Goal: Task Accomplishment & Management: Manage account settings

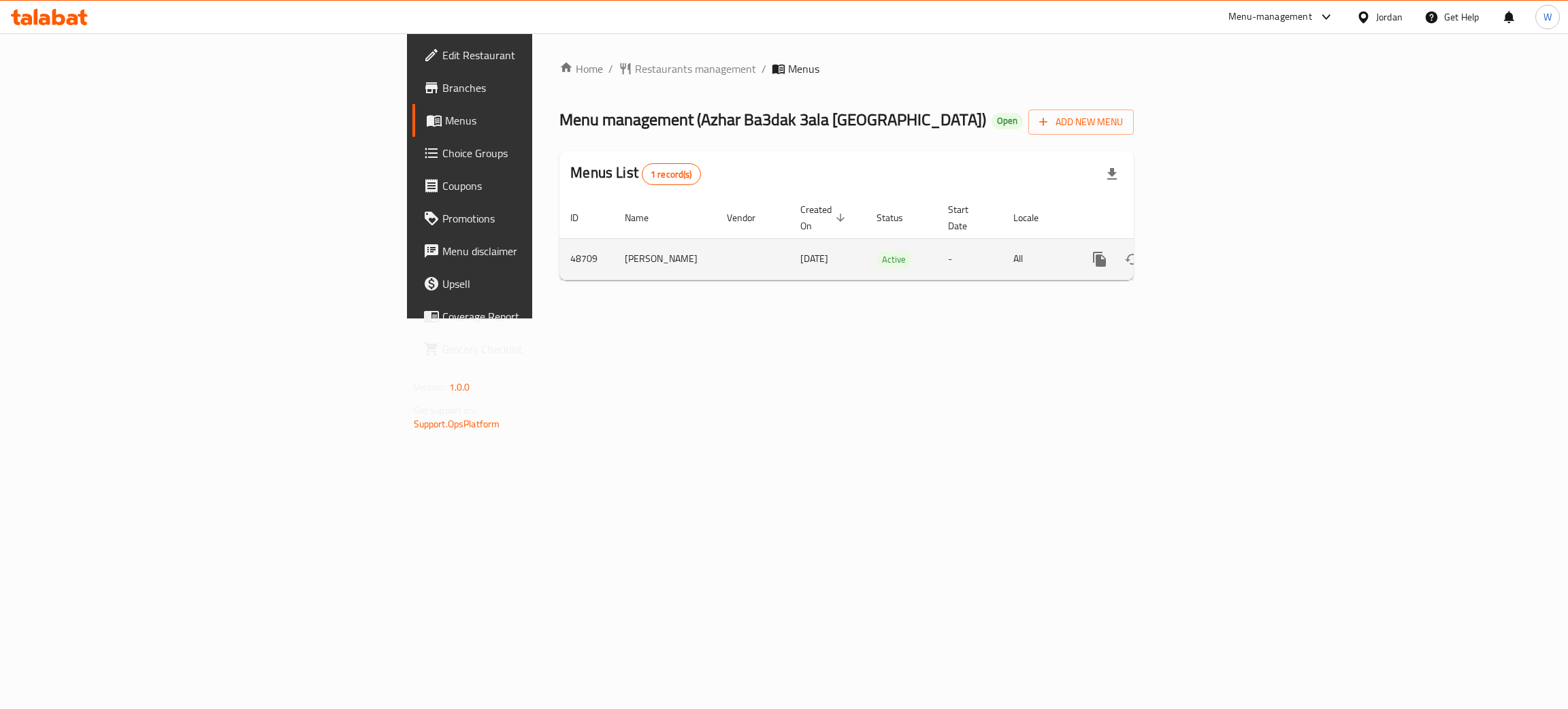
click at [1215, 243] on link "enhanced table" at bounding box center [1198, 259] width 32 height 32
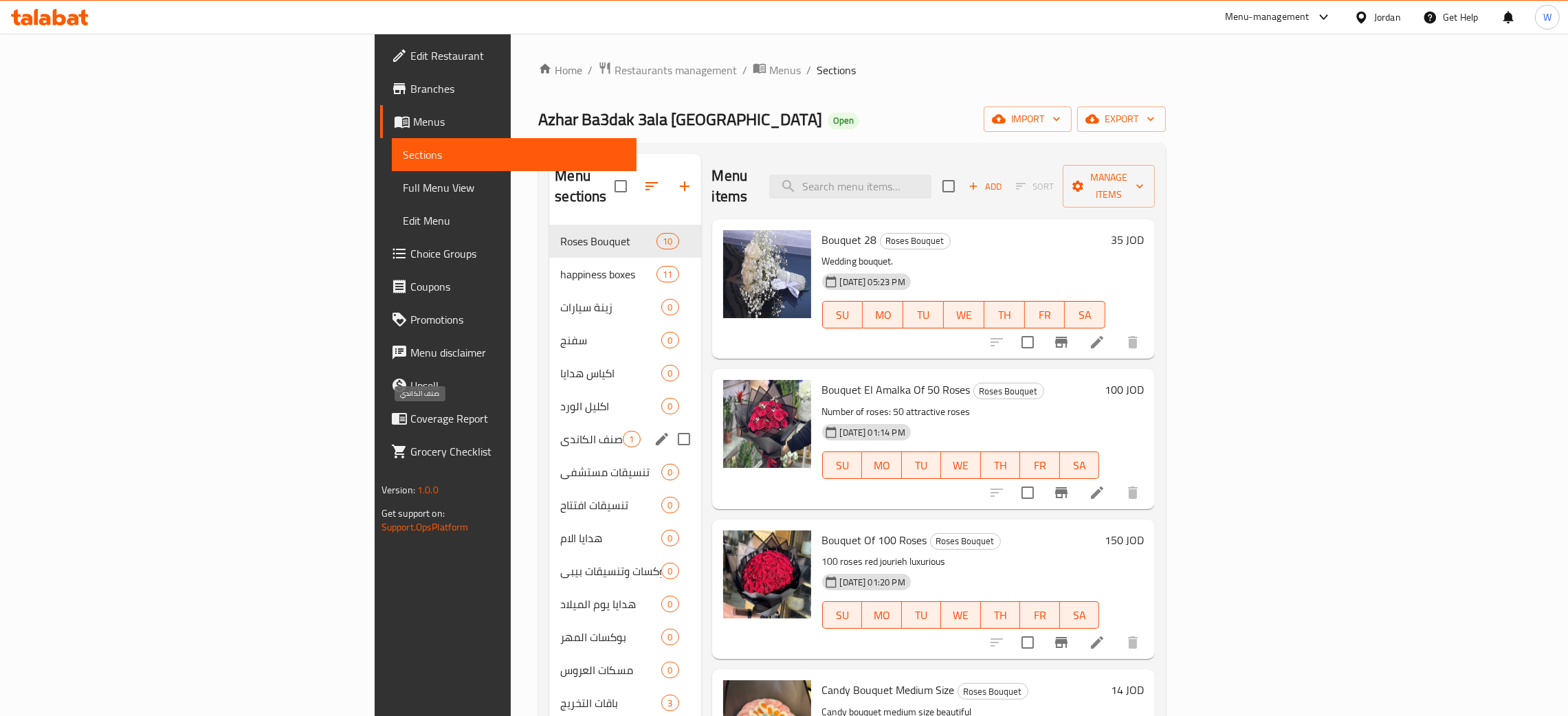
click at [560, 430] on span "صنف الكاندي" at bounding box center [591, 438] width 62 height 16
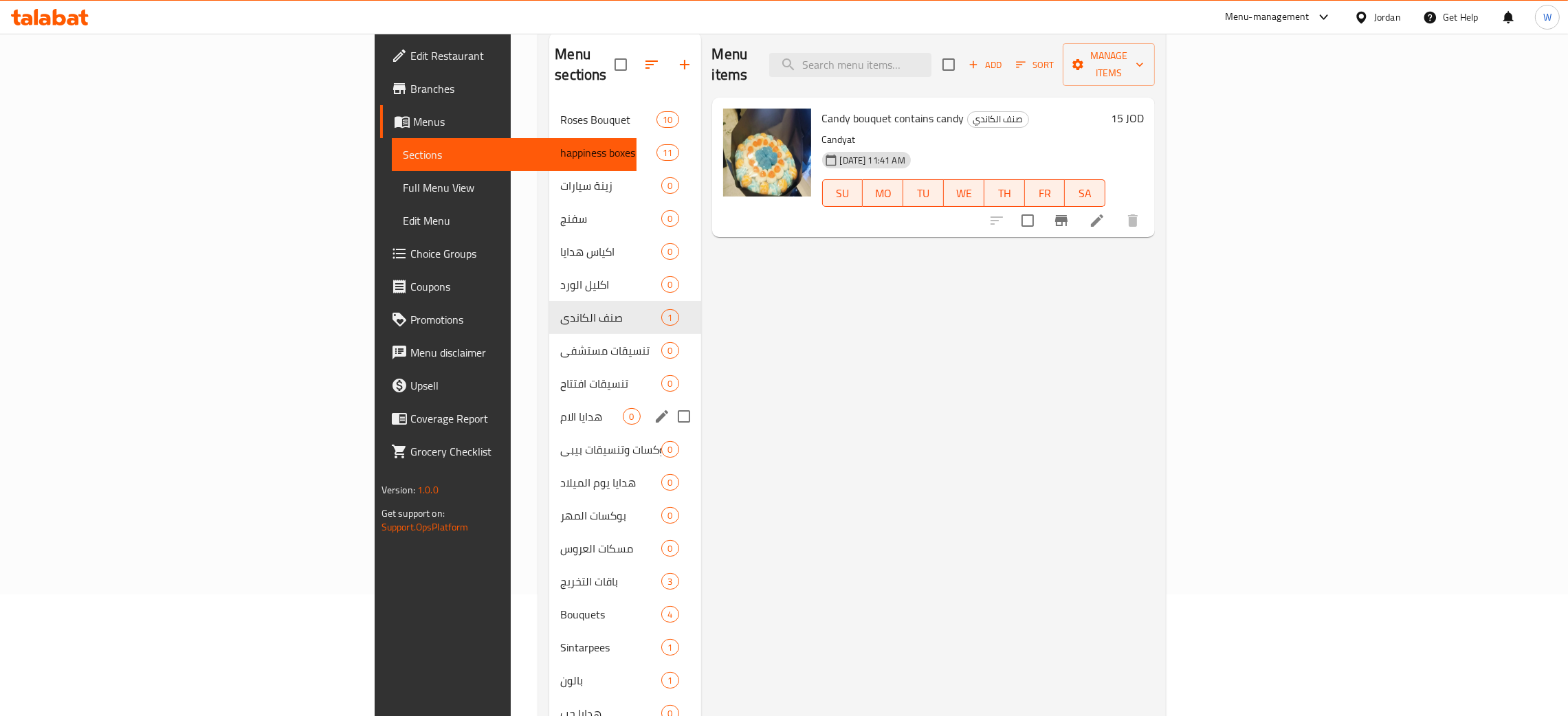
scroll to position [194, 0]
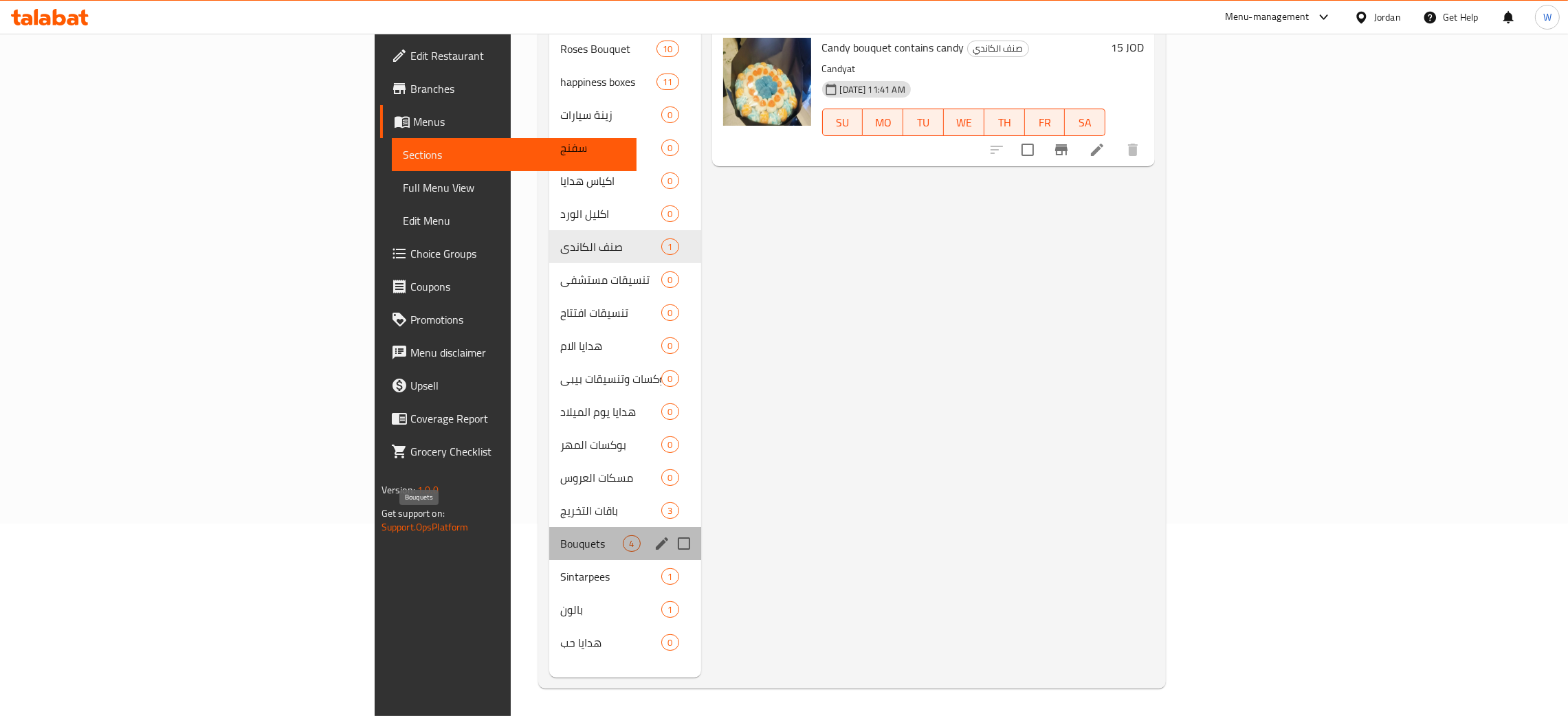
click at [560, 535] on span "Bouquets" at bounding box center [591, 543] width 62 height 16
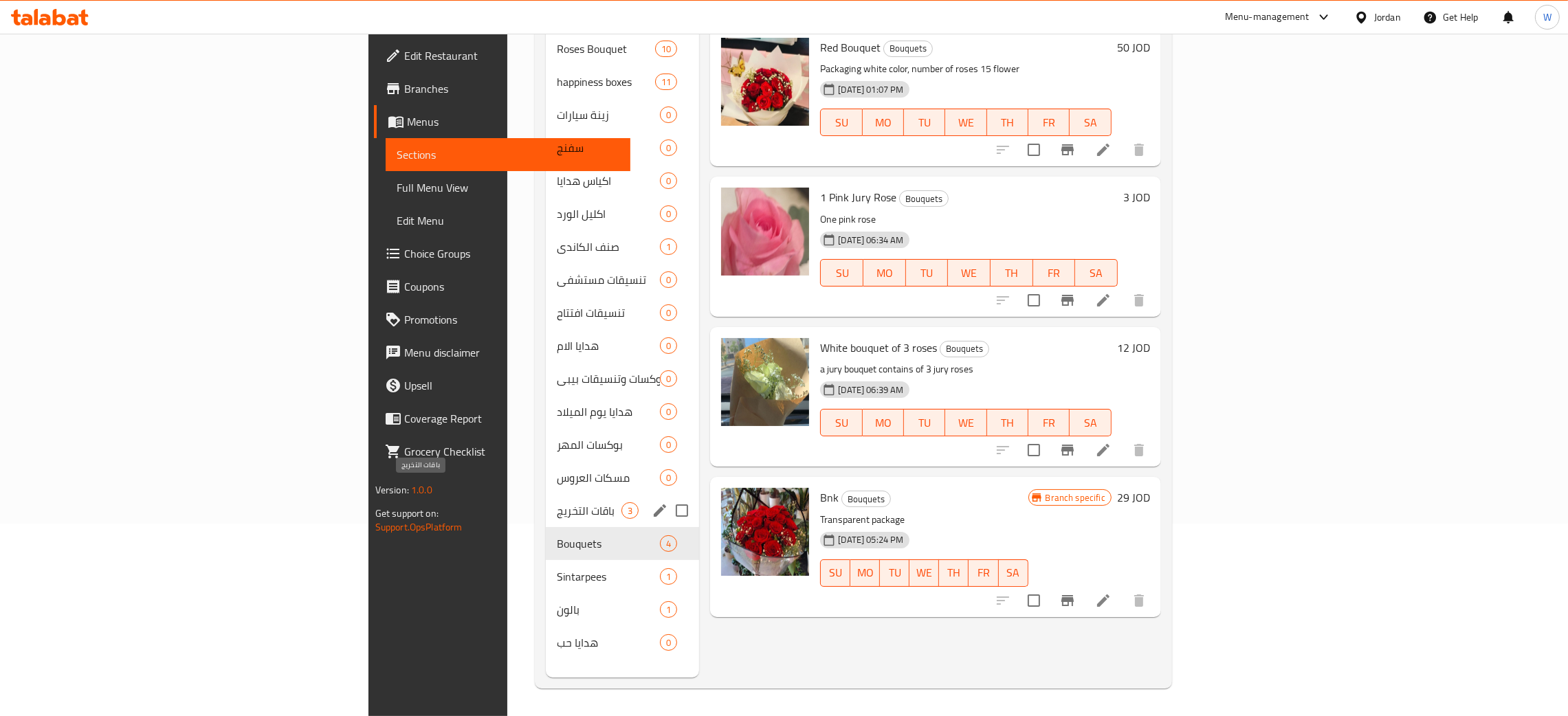
click at [557, 502] on span "باقات التخريج" at bounding box center [590, 510] width 65 height 16
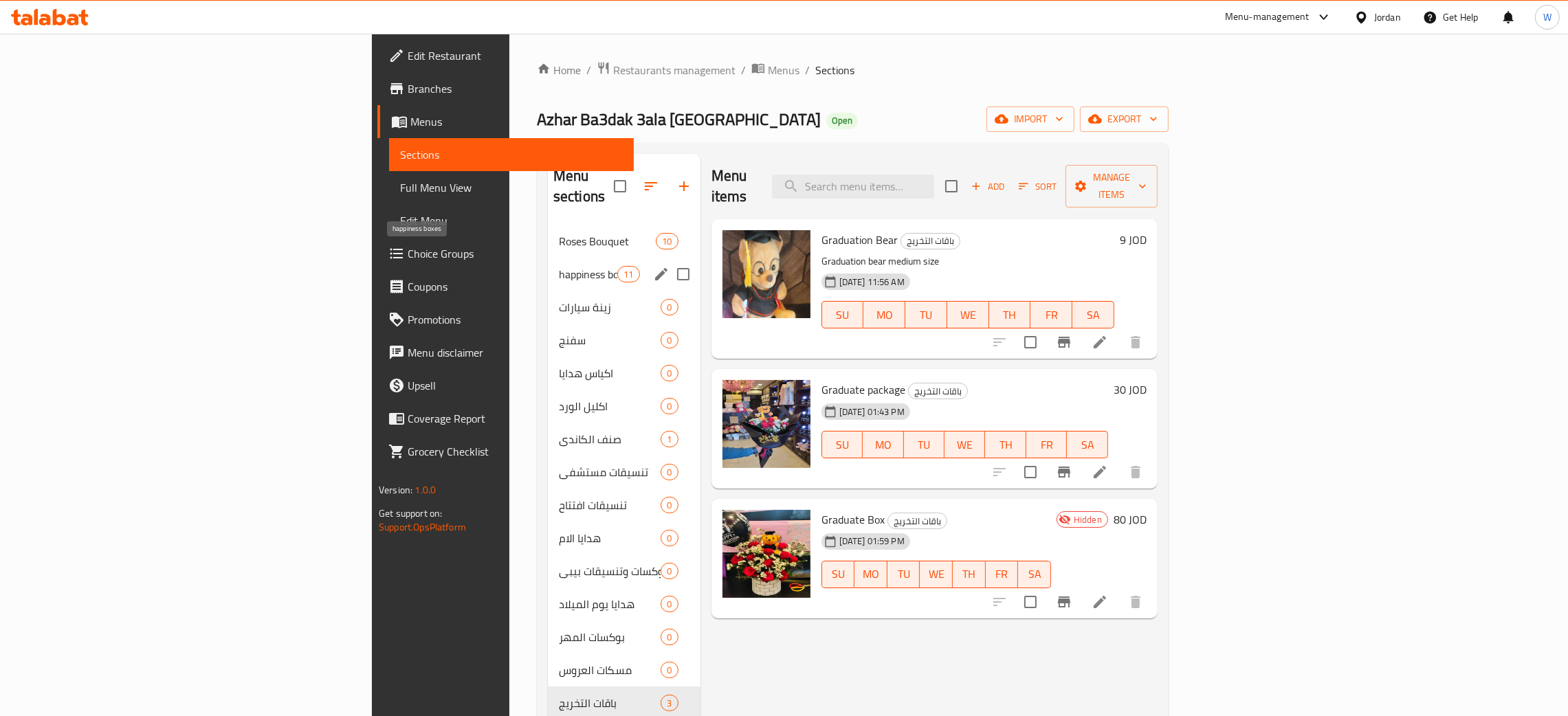
click at [559, 266] on span "happiness boxes" at bounding box center [588, 273] width 59 height 16
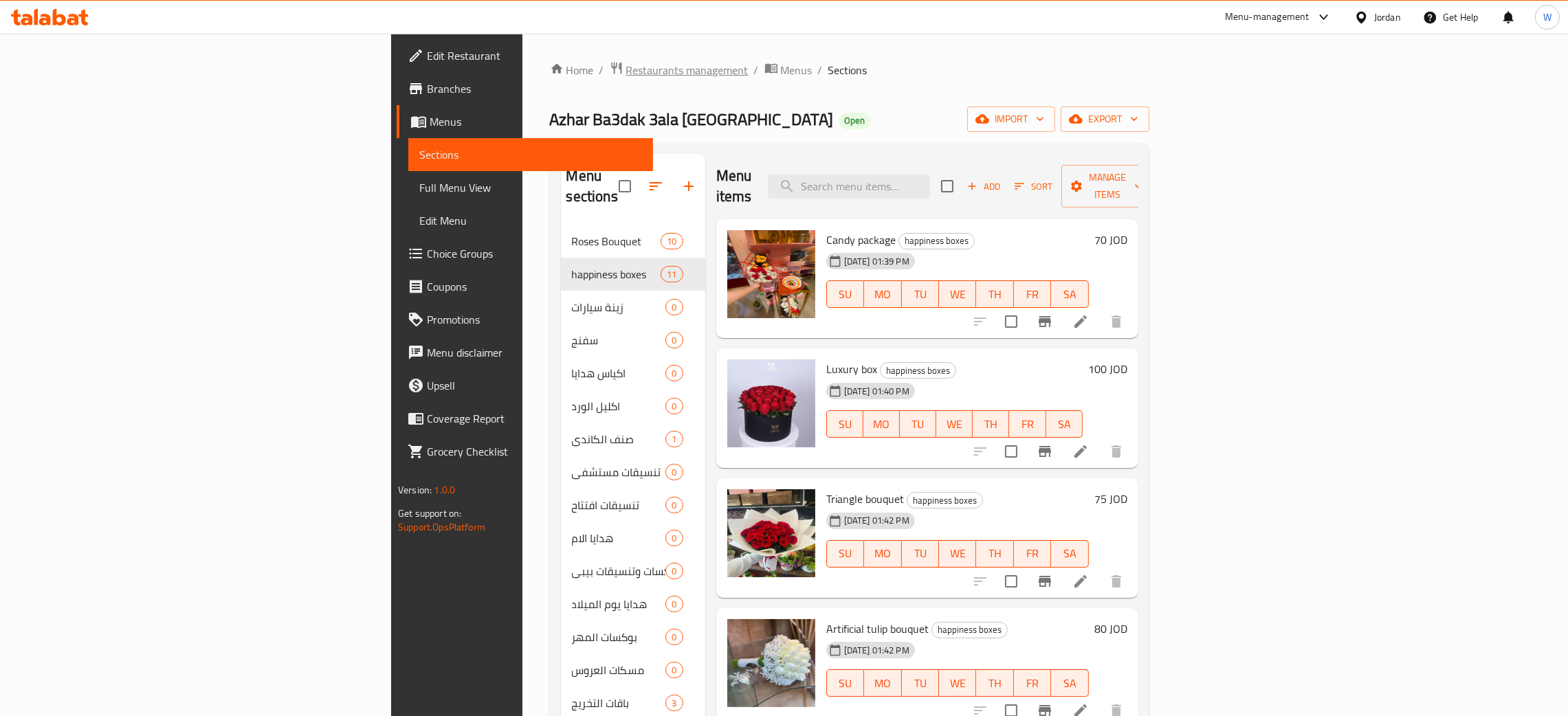
click at [626, 74] on span "Restaurants management" at bounding box center [688, 70] width 123 height 16
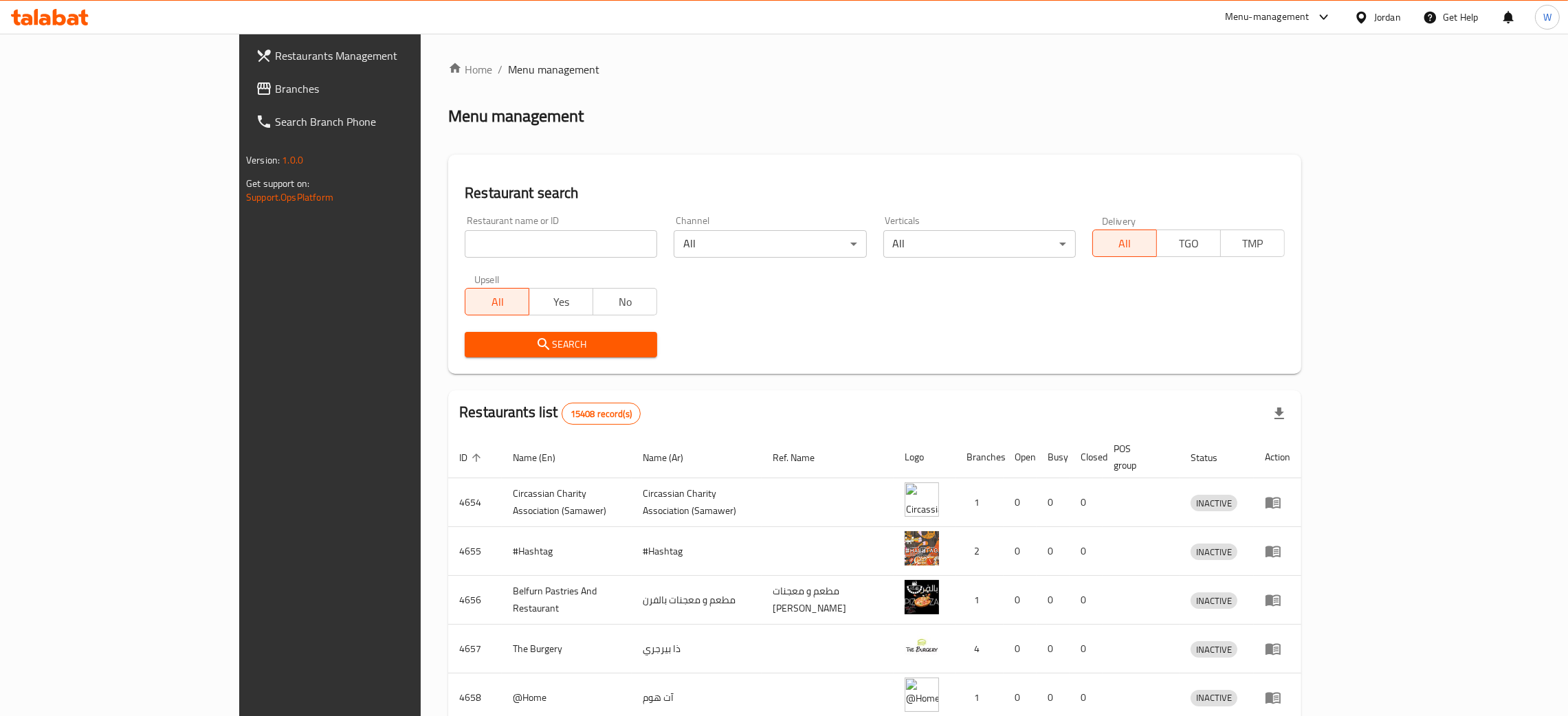
click at [467, 256] on input "search" at bounding box center [561, 243] width 193 height 28
type input "Ever Green Flowers"
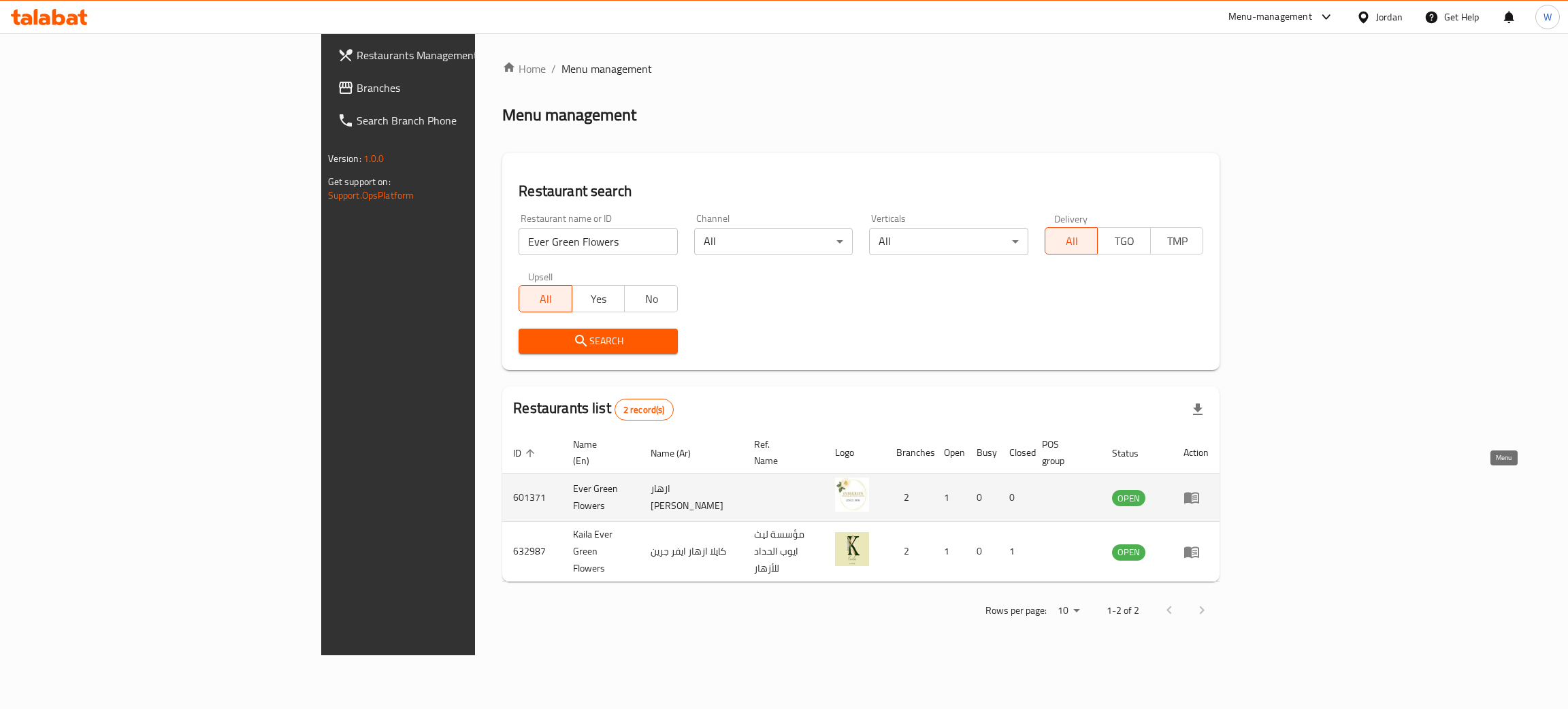
click at [1209, 489] on link "enhanced table" at bounding box center [1196, 496] width 26 height 16
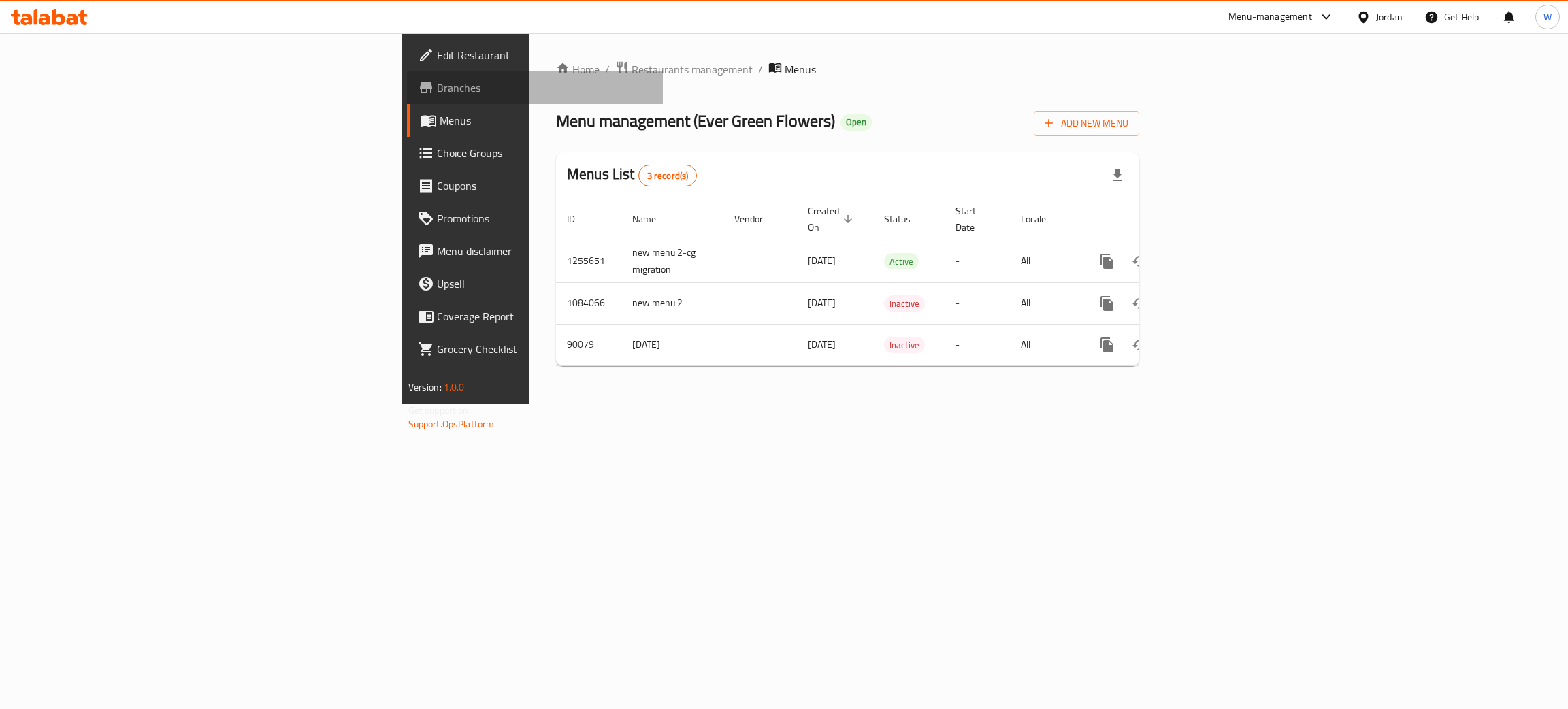
click at [437, 90] on span "Branches" at bounding box center [544, 87] width 216 height 16
